Goal: Find specific page/section: Find specific page/section

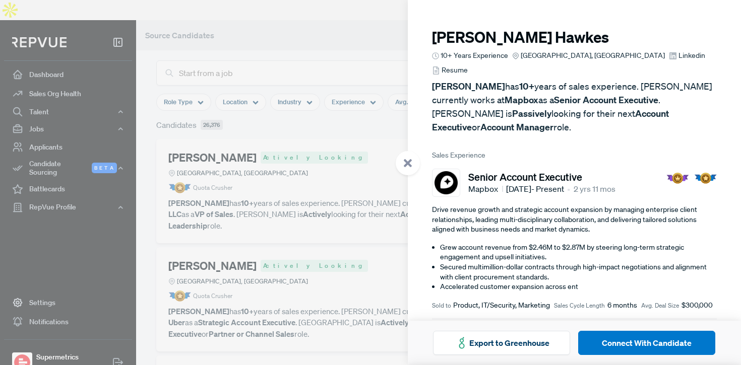
click at [678, 56] on span "Linkedin" at bounding box center [691, 55] width 27 height 11
click at [482, 183] on span "Mapbox" at bounding box center [485, 189] width 35 height 12
click at [443, 171] on img at bounding box center [445, 182] width 23 height 23
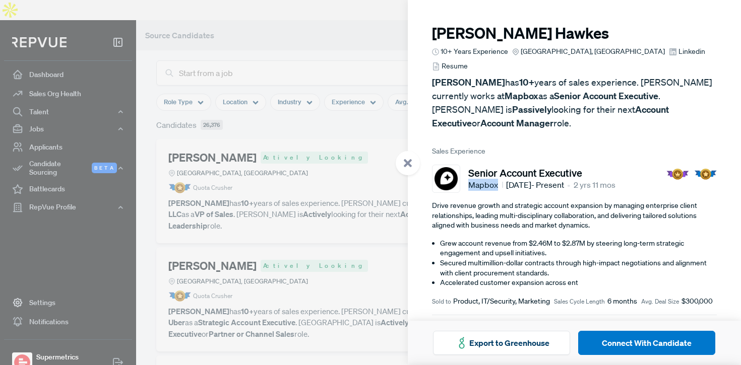
scroll to position [7, 0]
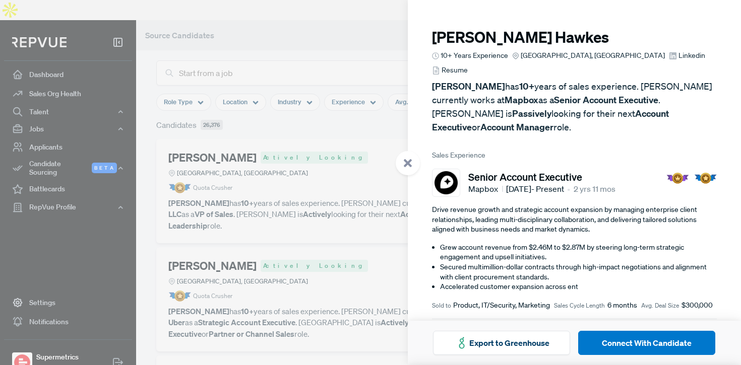
click at [678, 58] on span "Linkedin" at bounding box center [691, 55] width 27 height 11
